Goal: Task Accomplishment & Management: Use online tool/utility

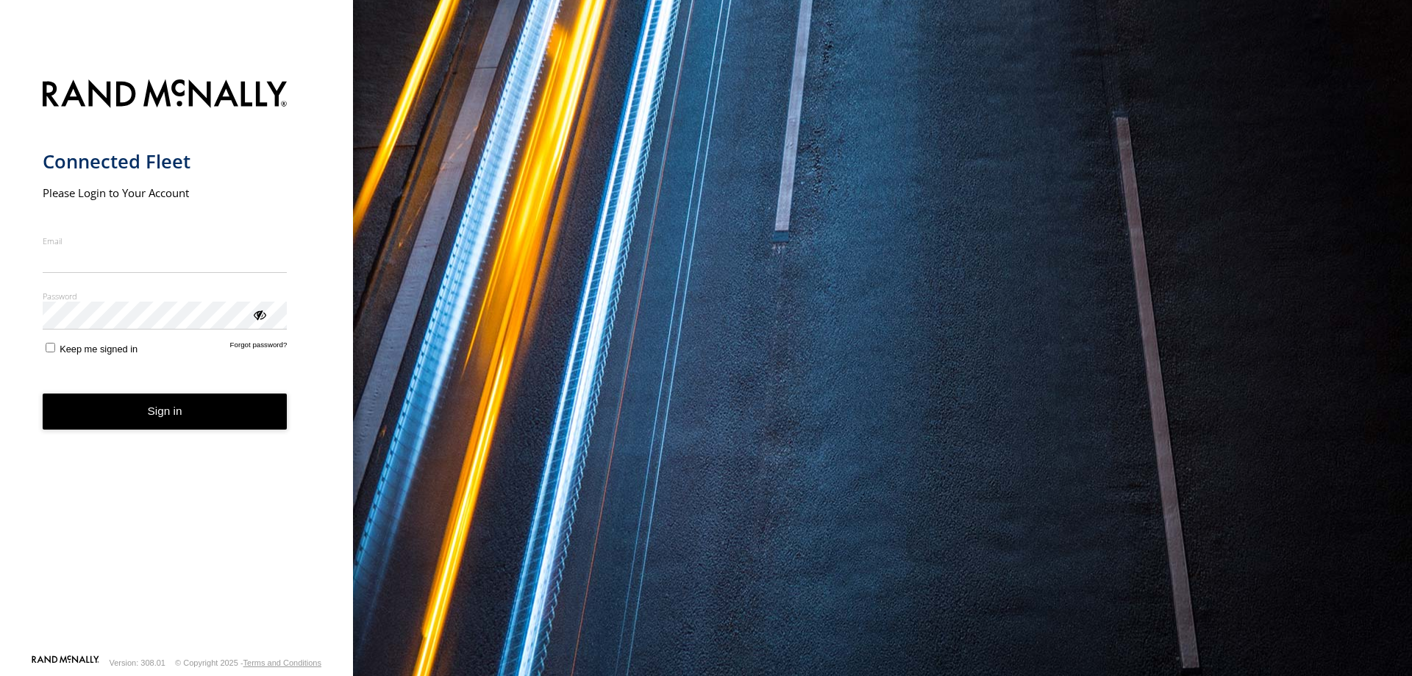
type input "**********"
click at [51, 358] on form "**********" at bounding box center [177, 362] width 268 height 583
click at [156, 411] on button "Sign in" at bounding box center [165, 411] width 245 height 36
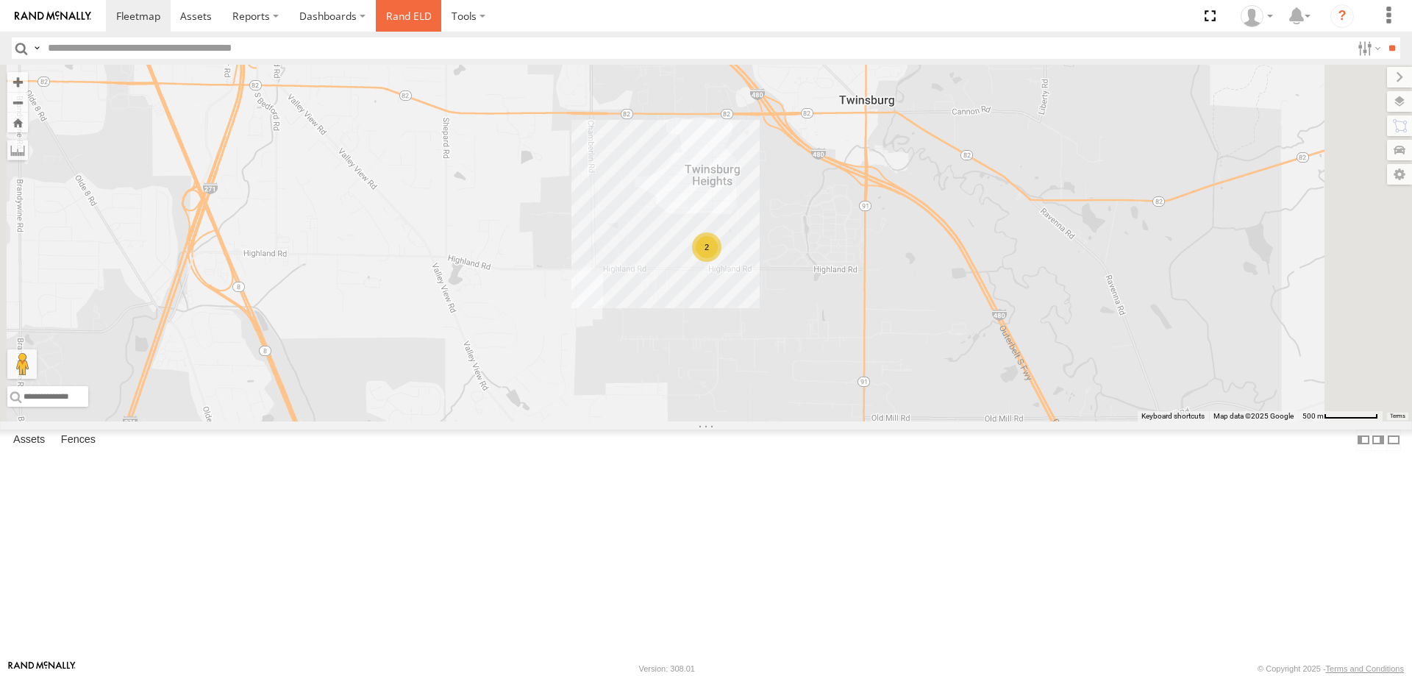
click at [425, 21] on link "Rand ELD" at bounding box center [409, 16] width 66 height 32
click at [343, 17] on label "Dashboards" at bounding box center [332, 16] width 87 height 32
click at [421, 9] on link "Rand ELD" at bounding box center [409, 16] width 66 height 32
click at [0, 0] on link at bounding box center [0, 0] width 0 height 0
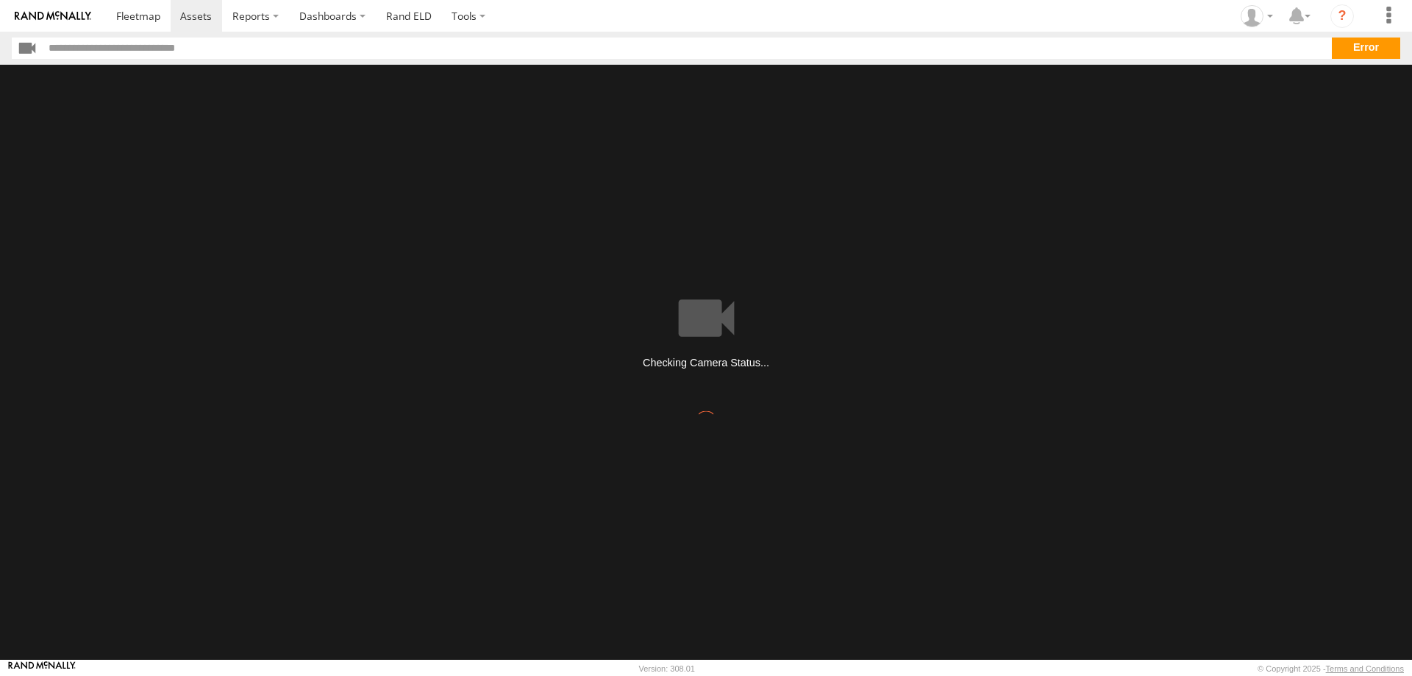
click at [1361, 49] on section "**" at bounding box center [706, 47] width 1388 height 21
click at [686, 316] on main at bounding box center [706, 362] width 1412 height 595
click at [204, 18] on span at bounding box center [196, 16] width 32 height 14
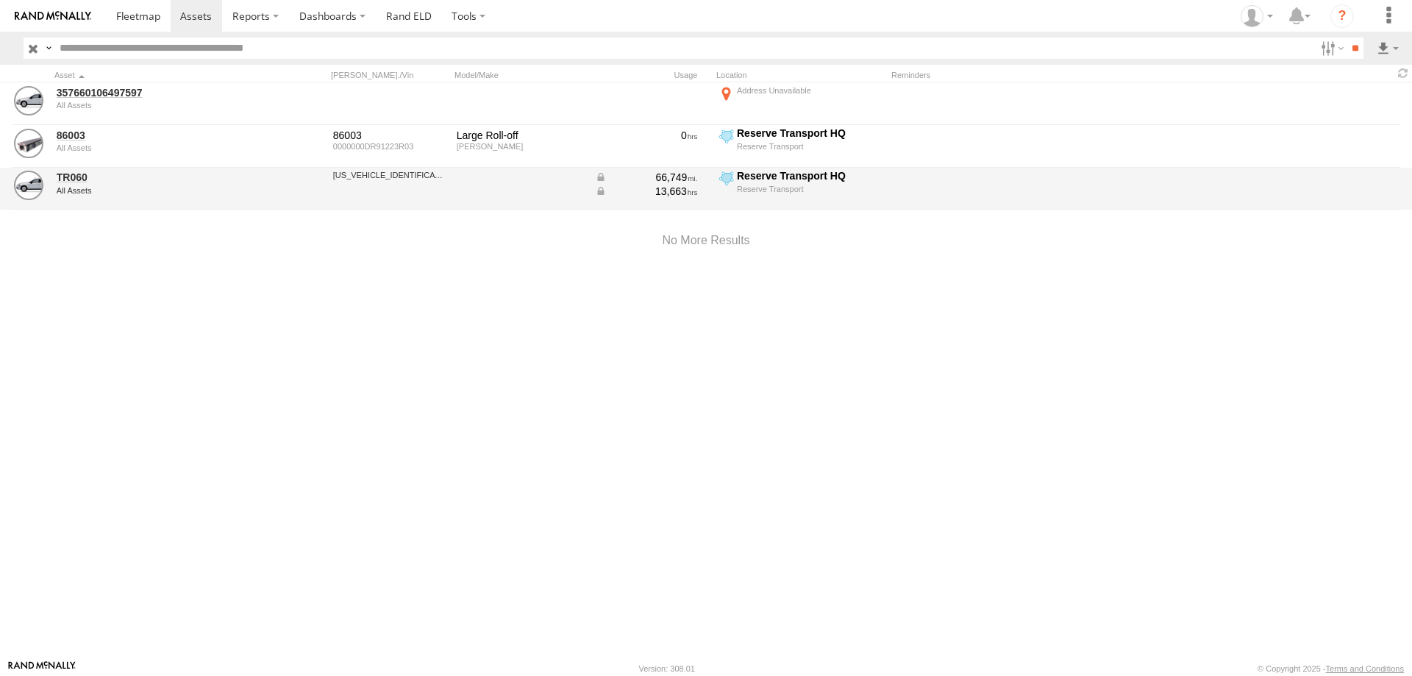
click at [150, 197] on div "TR060 All Assets" at bounding box center [157, 189] width 206 height 40
click at [179, 192] on div "All Assets" at bounding box center [157, 190] width 201 height 9
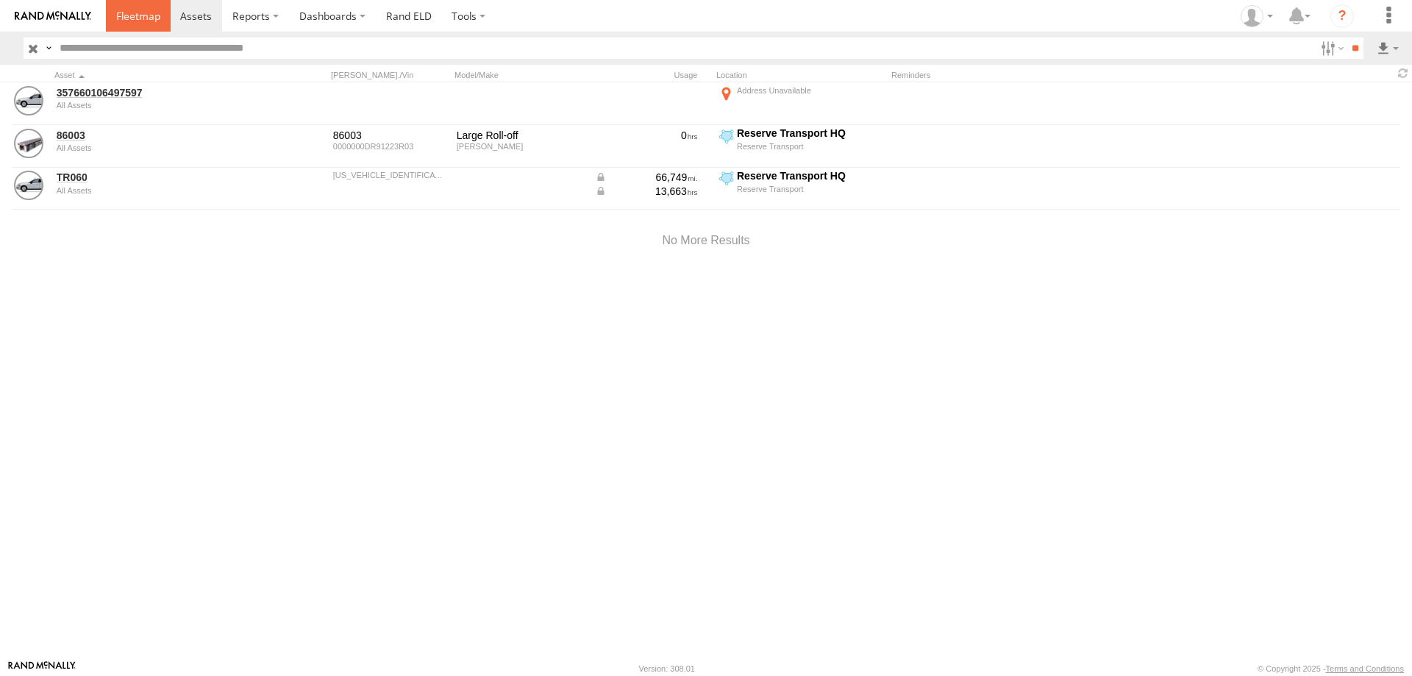
click at [154, 28] on link at bounding box center [138, 16] width 65 height 32
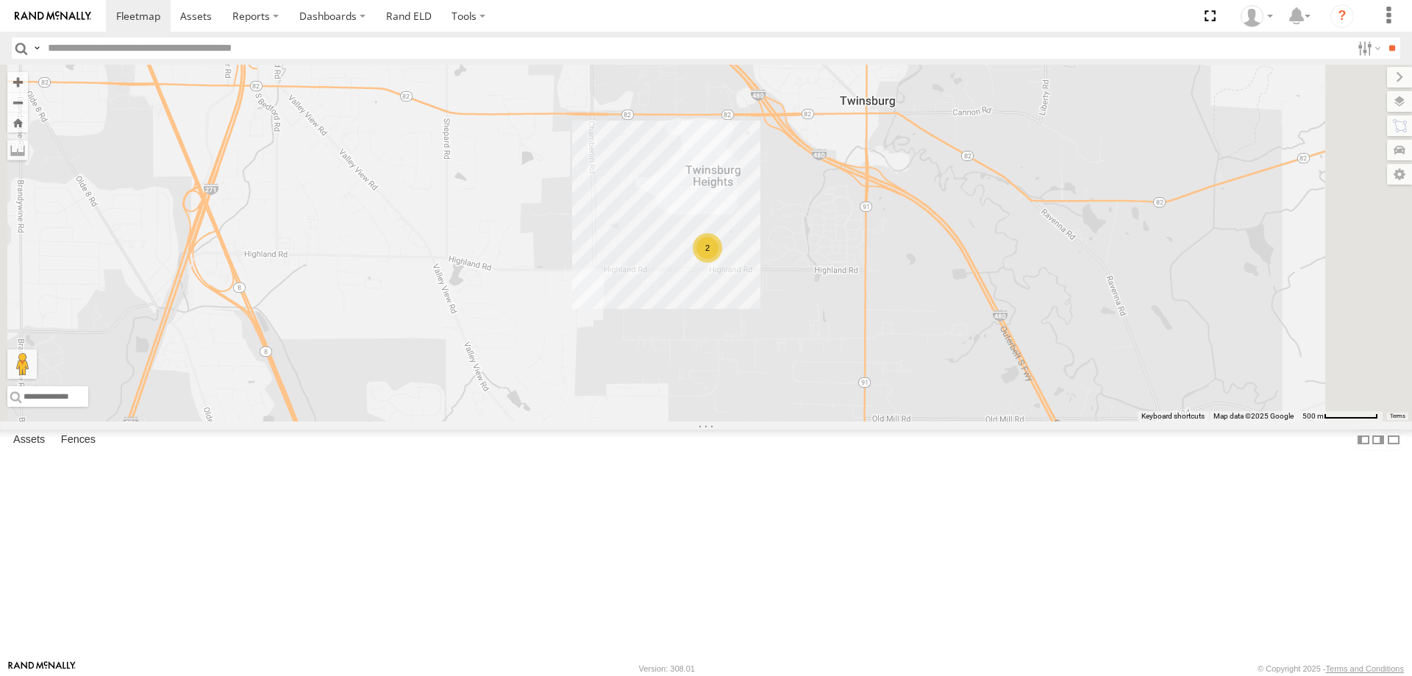
click at [0, 0] on link at bounding box center [0, 0] width 0 height 0
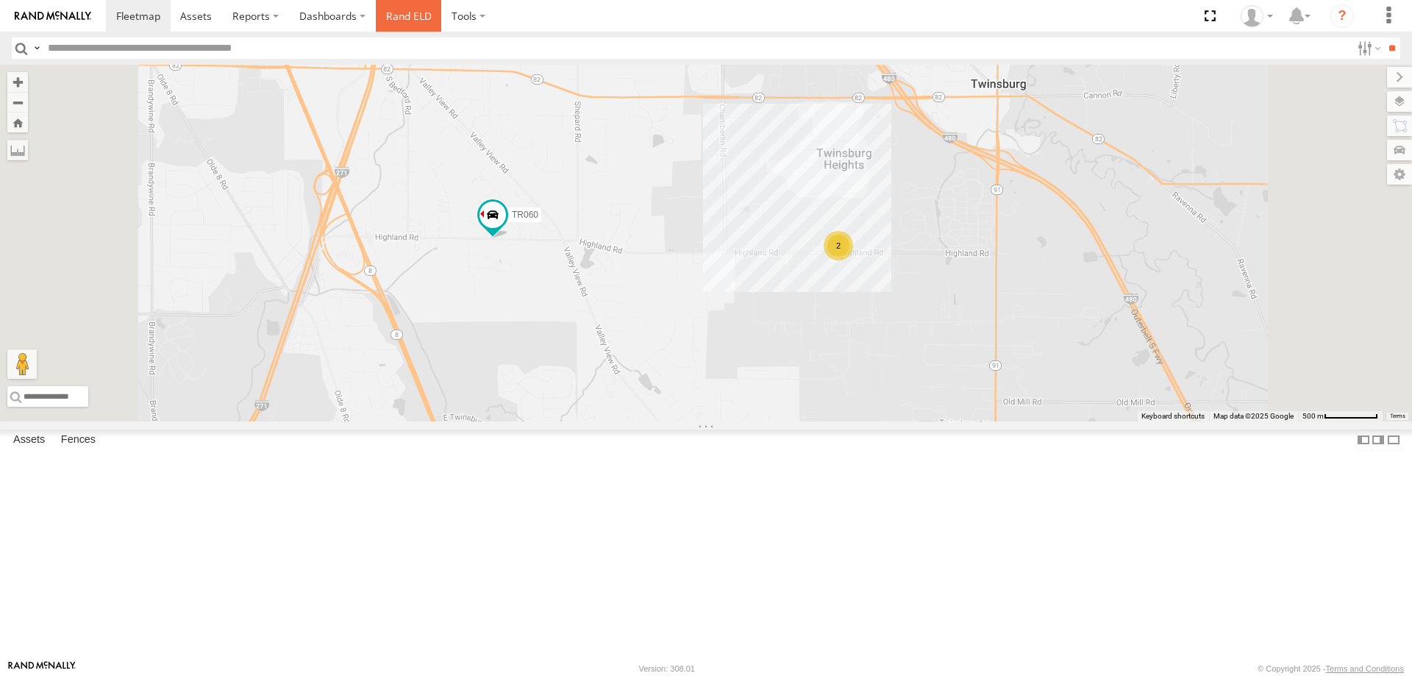
click at [413, 17] on link "Rand ELD" at bounding box center [409, 16] width 66 height 32
click at [0, 0] on link at bounding box center [0, 0] width 0 height 0
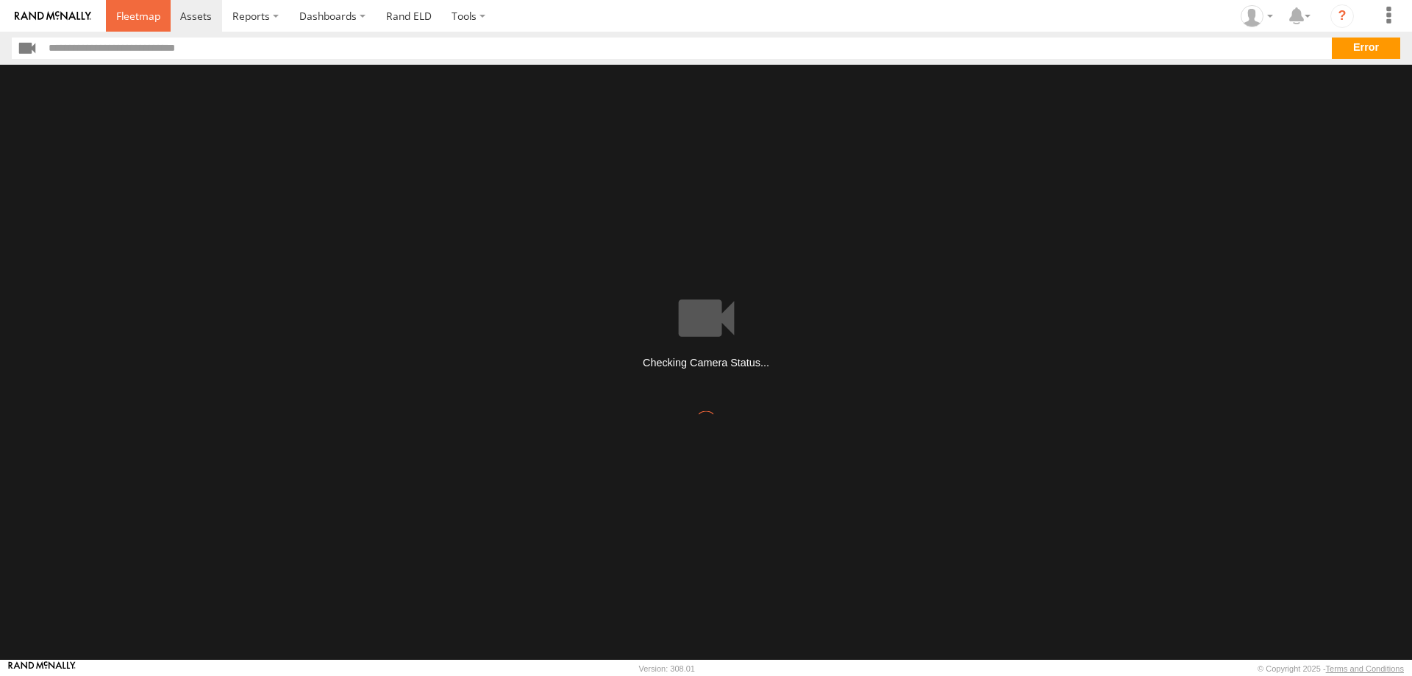
click at [134, 15] on span at bounding box center [138, 16] width 44 height 14
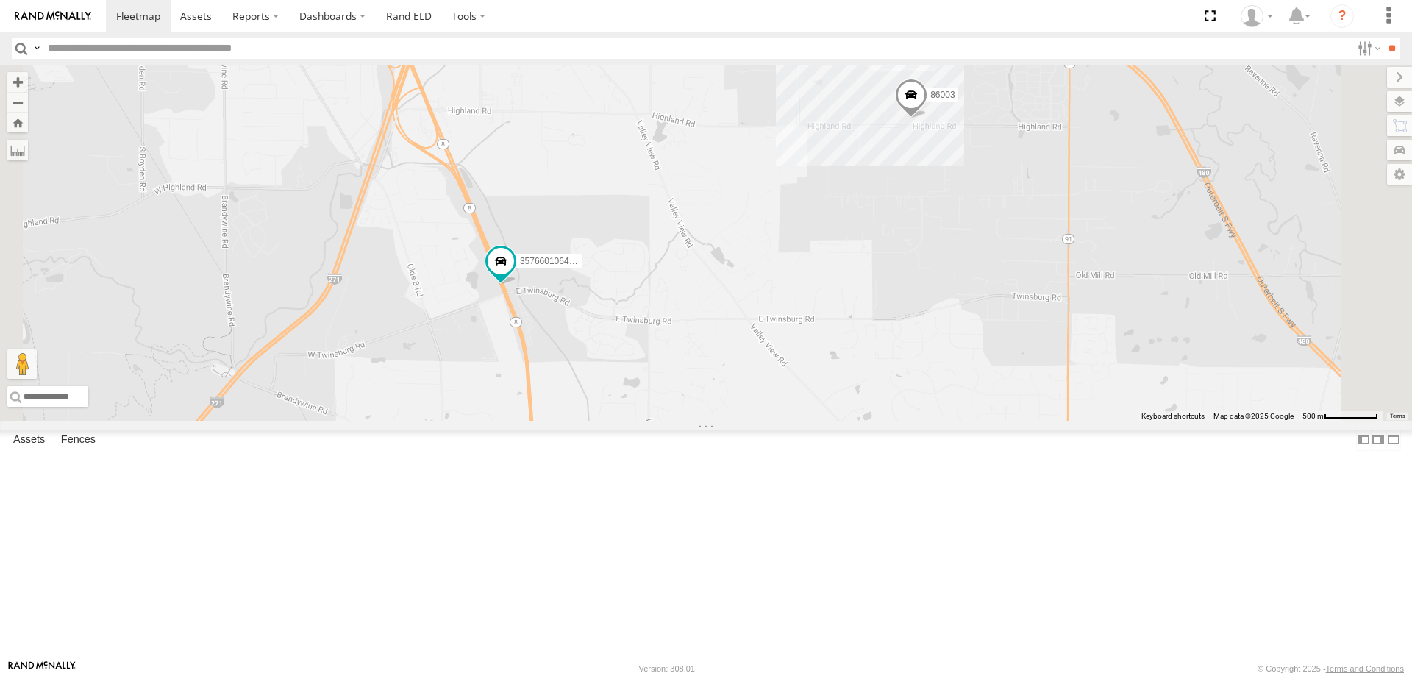
click at [0, 0] on link at bounding box center [0, 0] width 0 height 0
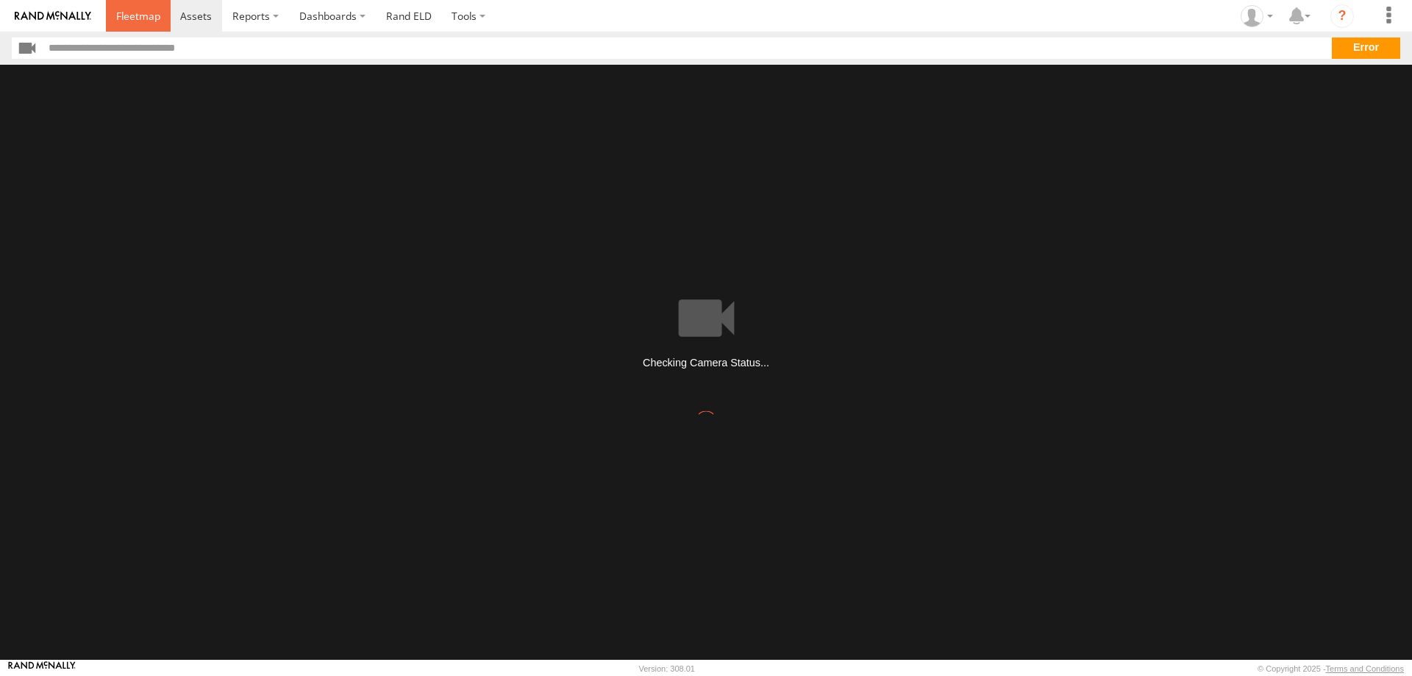
click at [159, 16] on span at bounding box center [138, 16] width 44 height 14
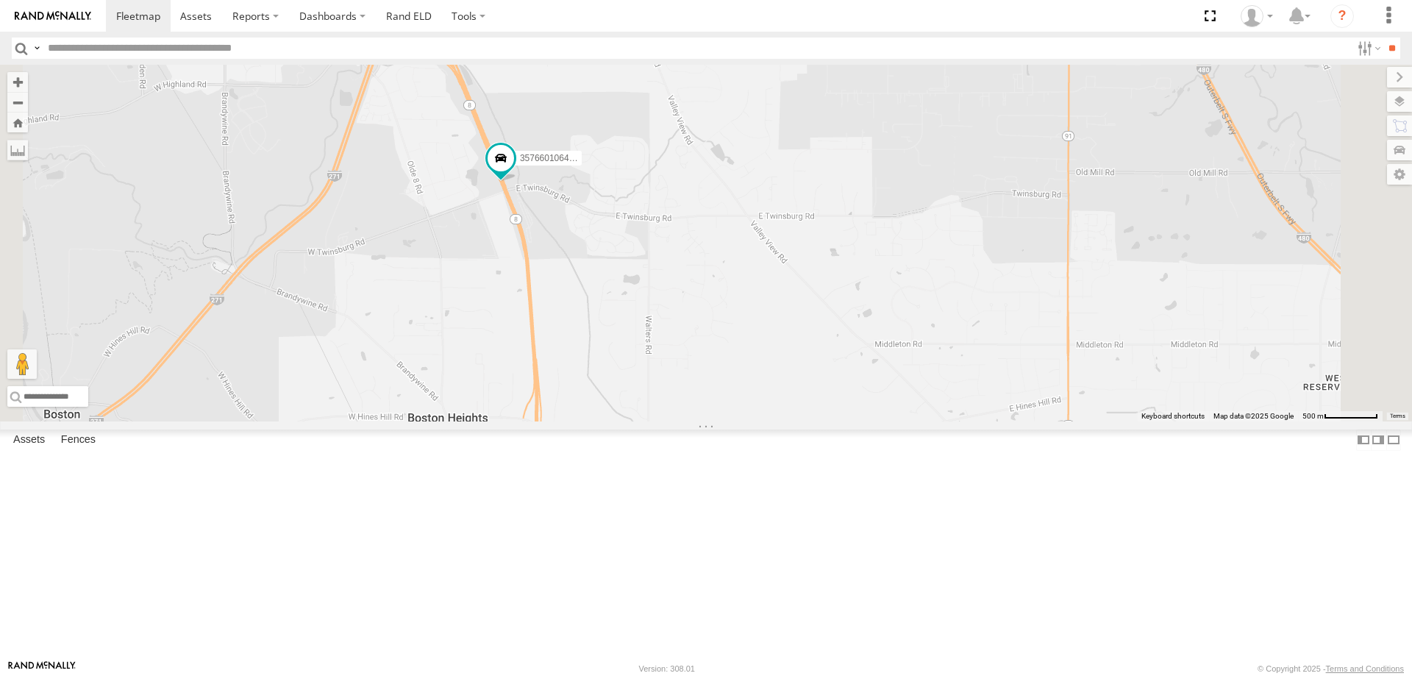
click at [0, 0] on div at bounding box center [0, 0] width 0 height 0
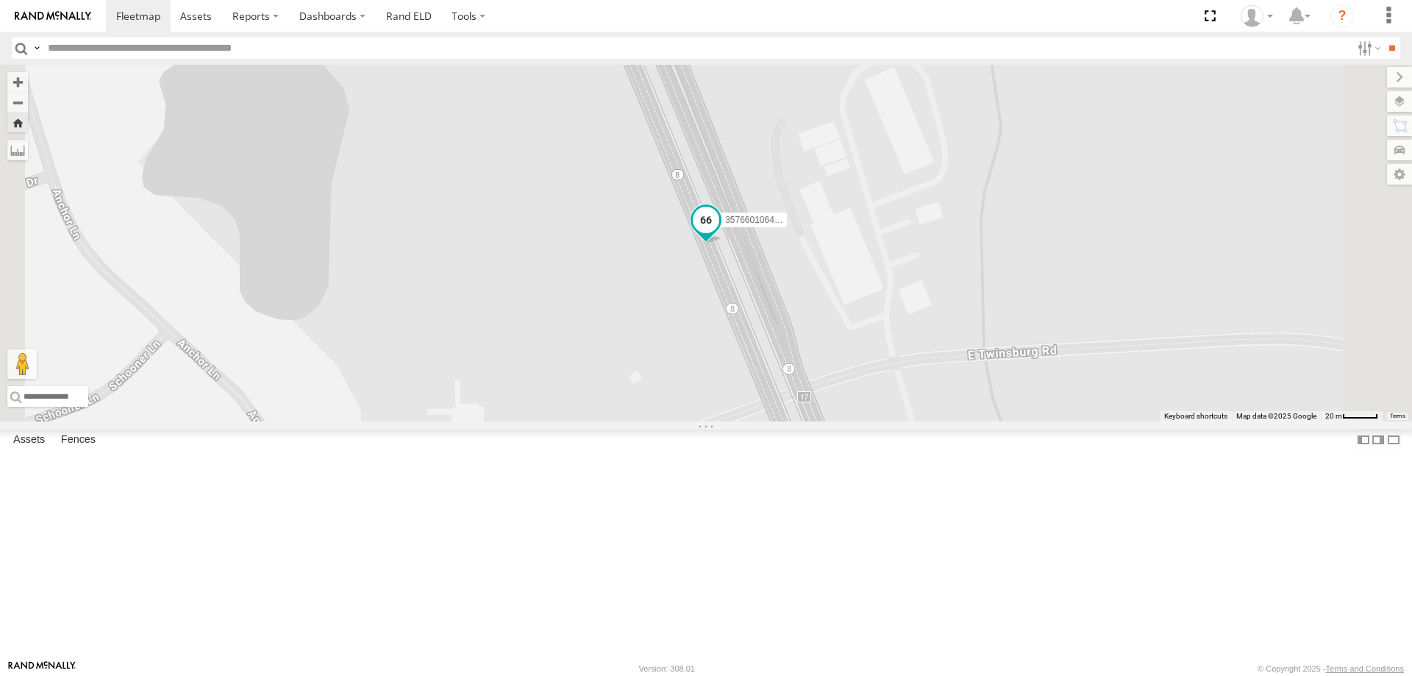
click at [719, 233] on span at bounding box center [706, 220] width 26 height 26
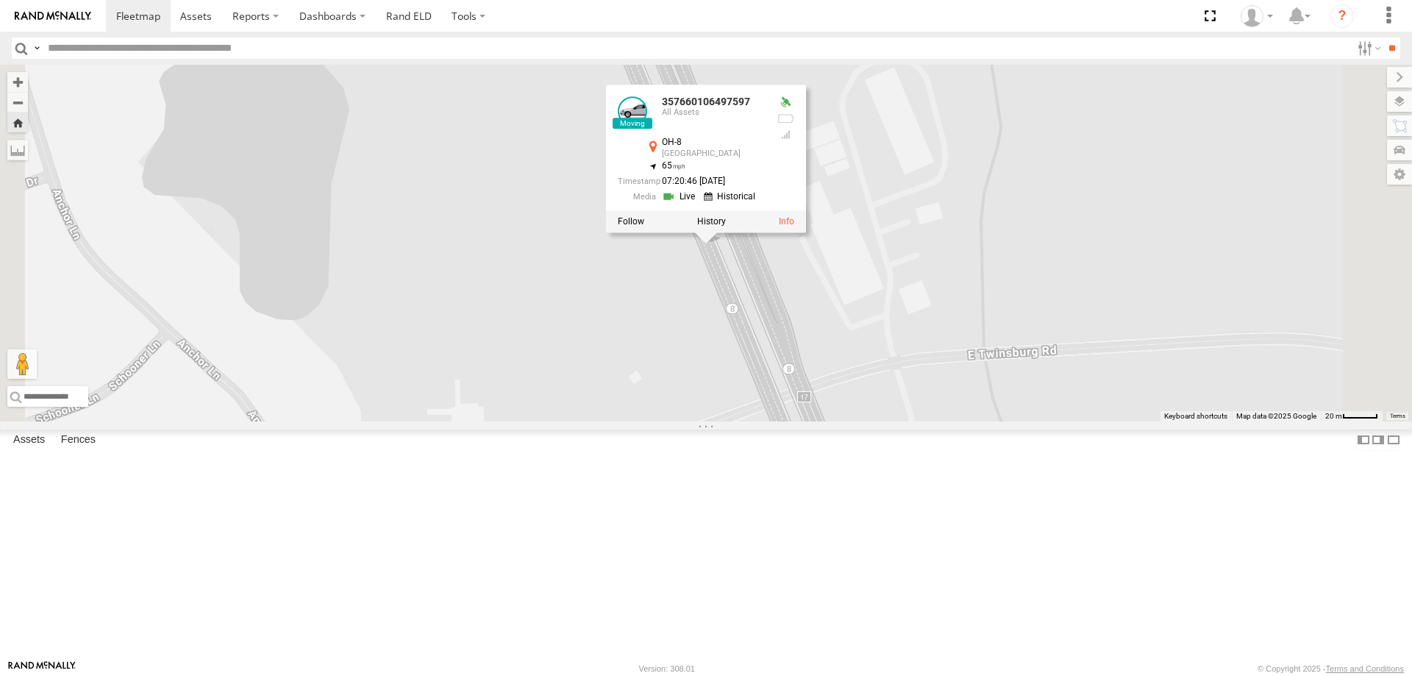
click at [699, 204] on link at bounding box center [680, 197] width 37 height 14
